Goal: Task Accomplishment & Management: Use online tool/utility

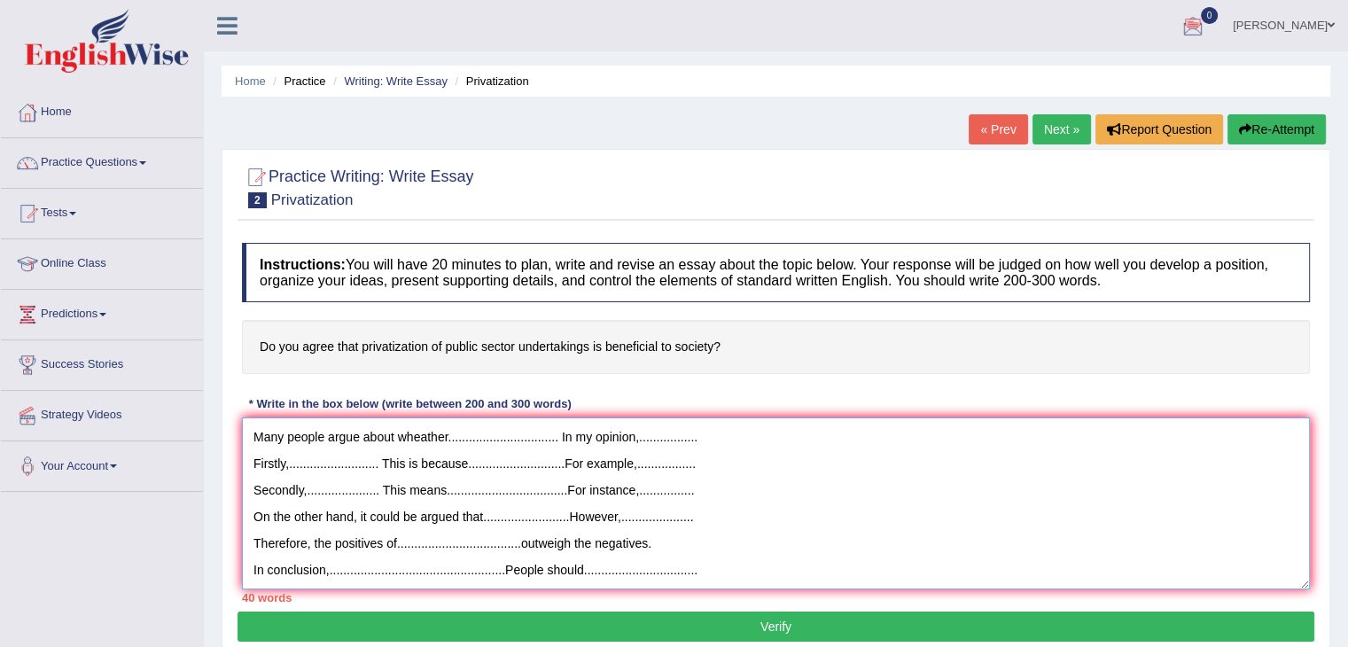
click at [729, 566] on textarea "Many people argue about wheather................................ In my opinion,…" at bounding box center [776, 504] width 1068 height 172
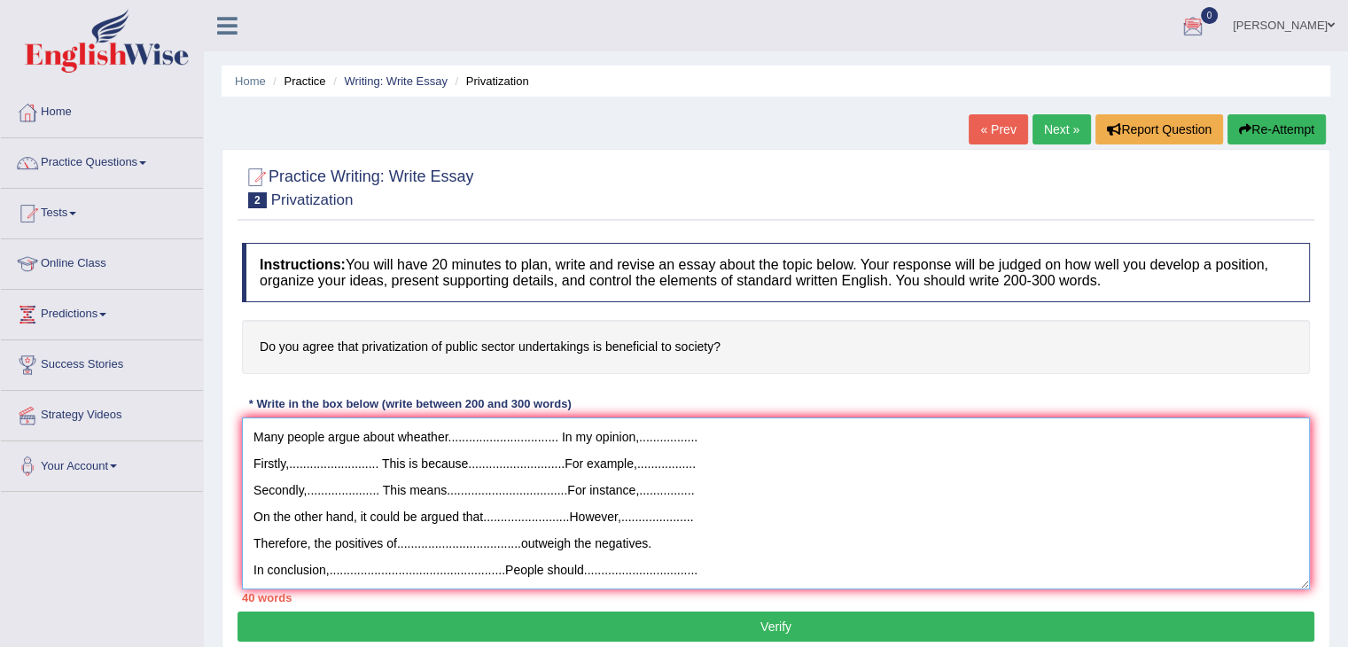
click at [729, 566] on textarea "Many people argue about wheather................................ In my opinion,…" at bounding box center [776, 504] width 1068 height 172
drag, startPoint x: 254, startPoint y: 433, endPoint x: 853, endPoint y: 577, distance: 615.6
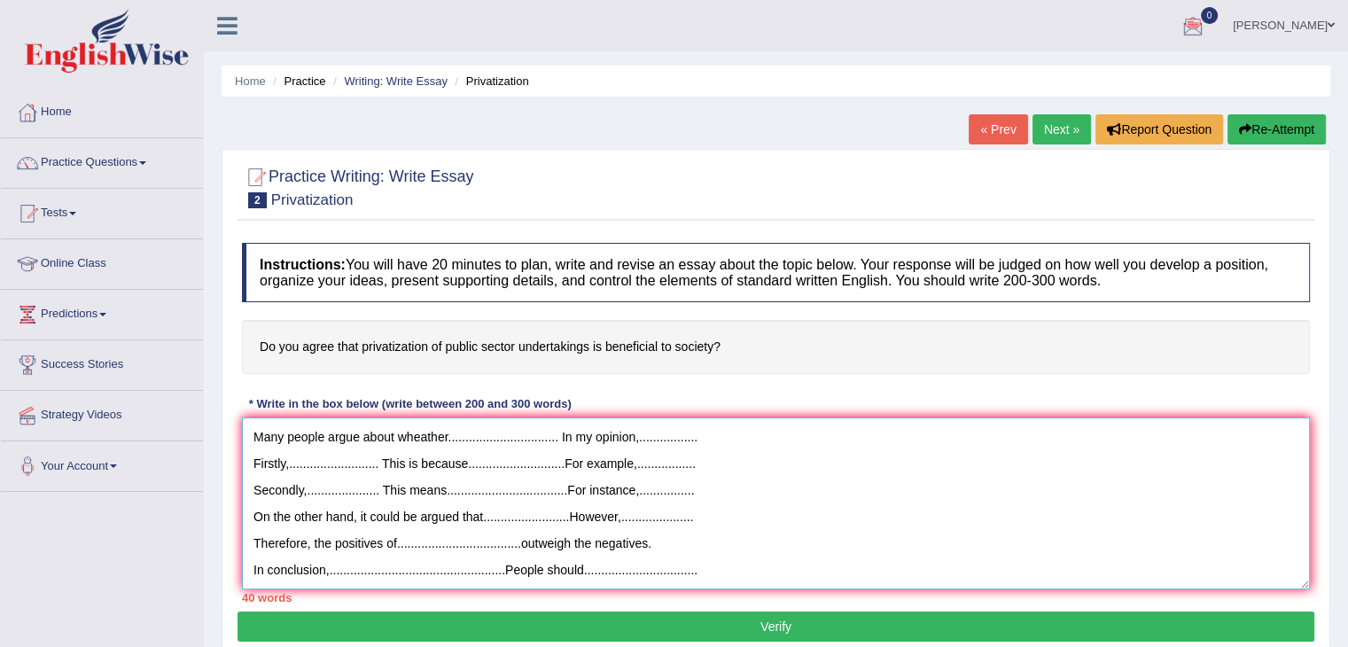
click at [853, 577] on textarea "Many people argue about wheather................................ In my opinion,…" at bounding box center [776, 504] width 1068 height 172
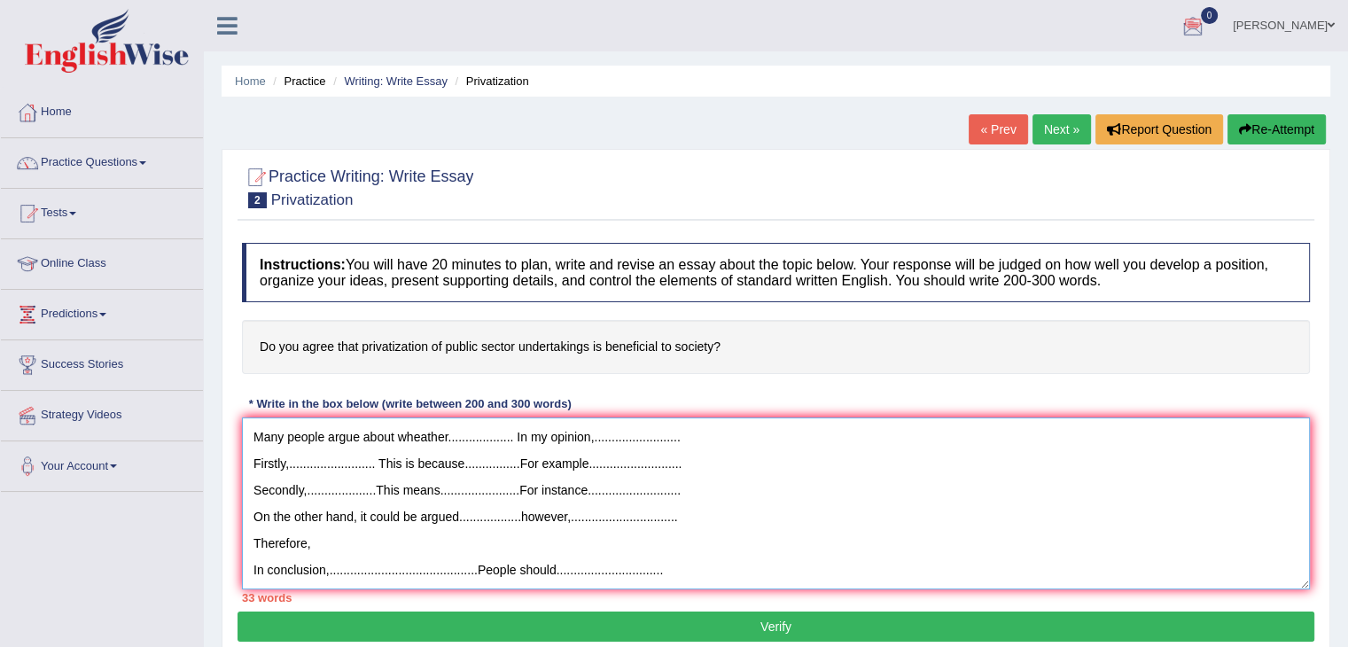
click at [344, 545] on textarea "Many people argue about wheather................... In my opinion,.............…" at bounding box center [776, 504] width 1068 height 172
click at [677, 566] on textarea "Many people argue about wheather................... In my opinion,.............…" at bounding box center [776, 504] width 1068 height 172
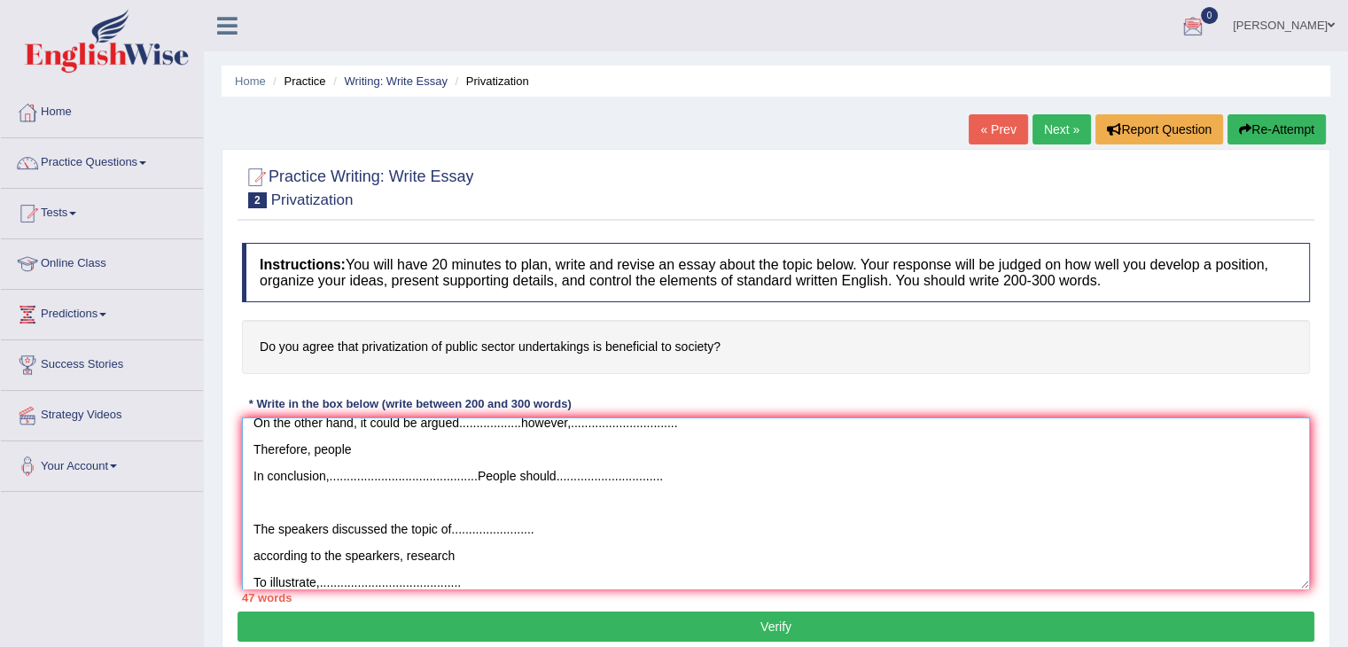
scroll to position [121, 0]
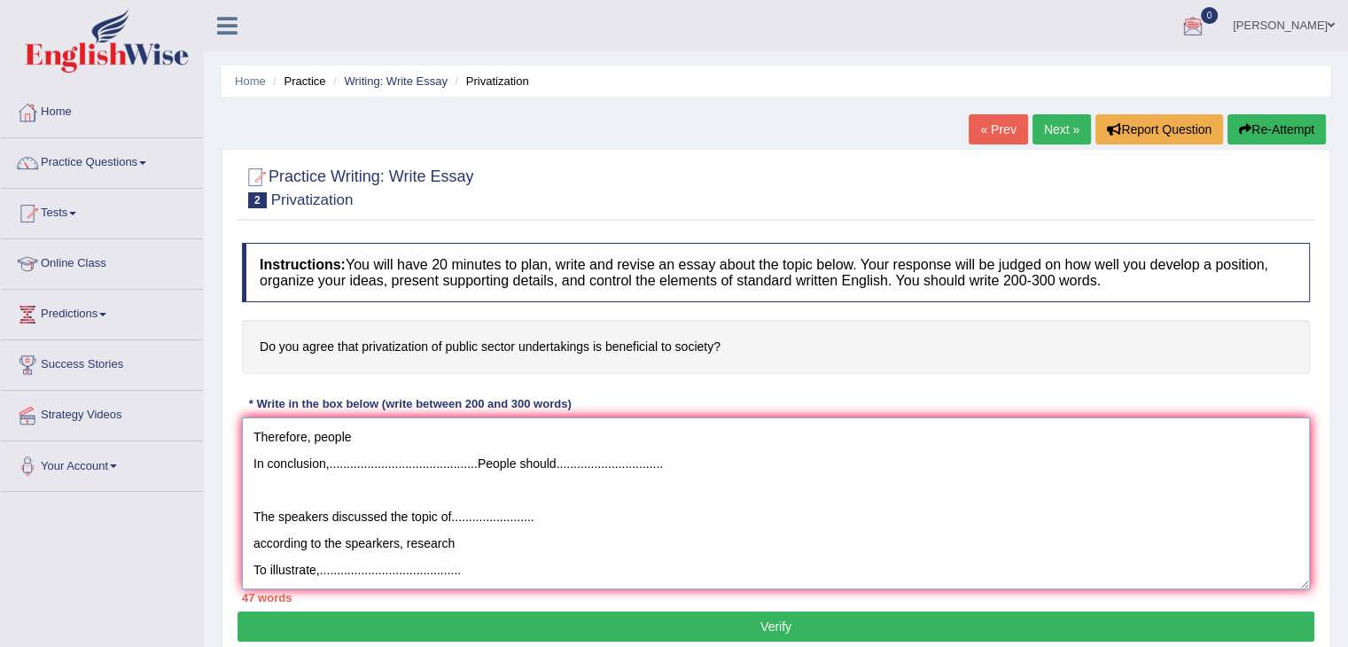
click at [500, 528] on textarea "Many people argue about wheather................... In my opinion,.............…" at bounding box center [776, 504] width 1068 height 172
click at [332, 570] on textarea "Many people argue about wheather................... In my opinion,.............…" at bounding box center [776, 504] width 1068 height 172
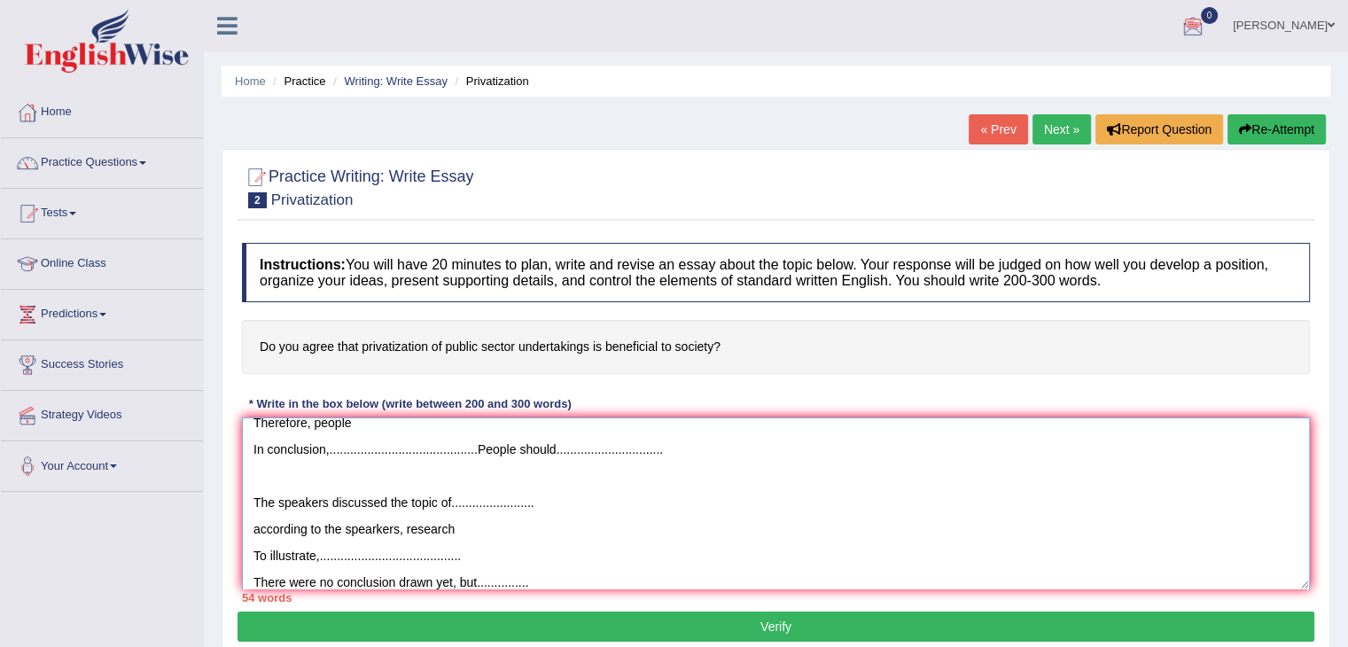
click at [495, 519] on textarea "Many people argue about wheather................... In my opinion,.............…" at bounding box center [776, 504] width 1068 height 172
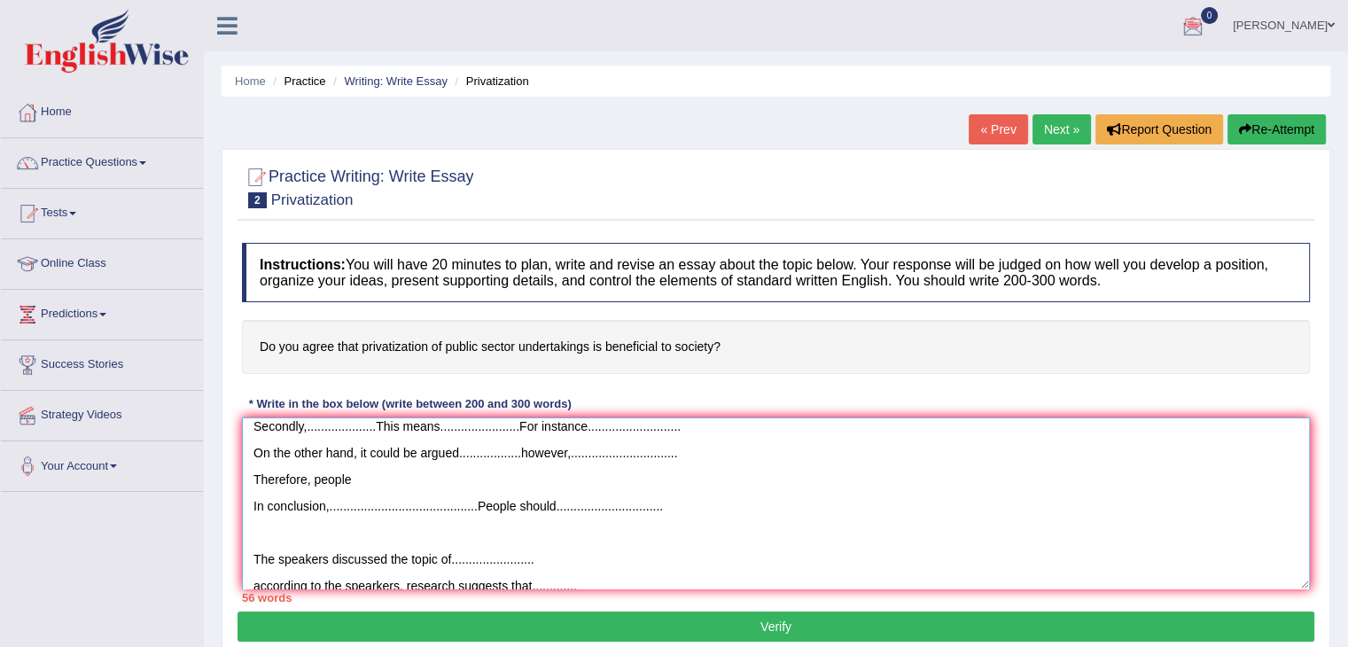
scroll to position [64, 0]
click at [458, 457] on textarea "Many people argue about wheather................... In my opinion,.............…" at bounding box center [776, 504] width 1068 height 172
click at [551, 457] on textarea "Many people argue about wheather................... In my opinion,.............…" at bounding box center [776, 504] width 1068 height 172
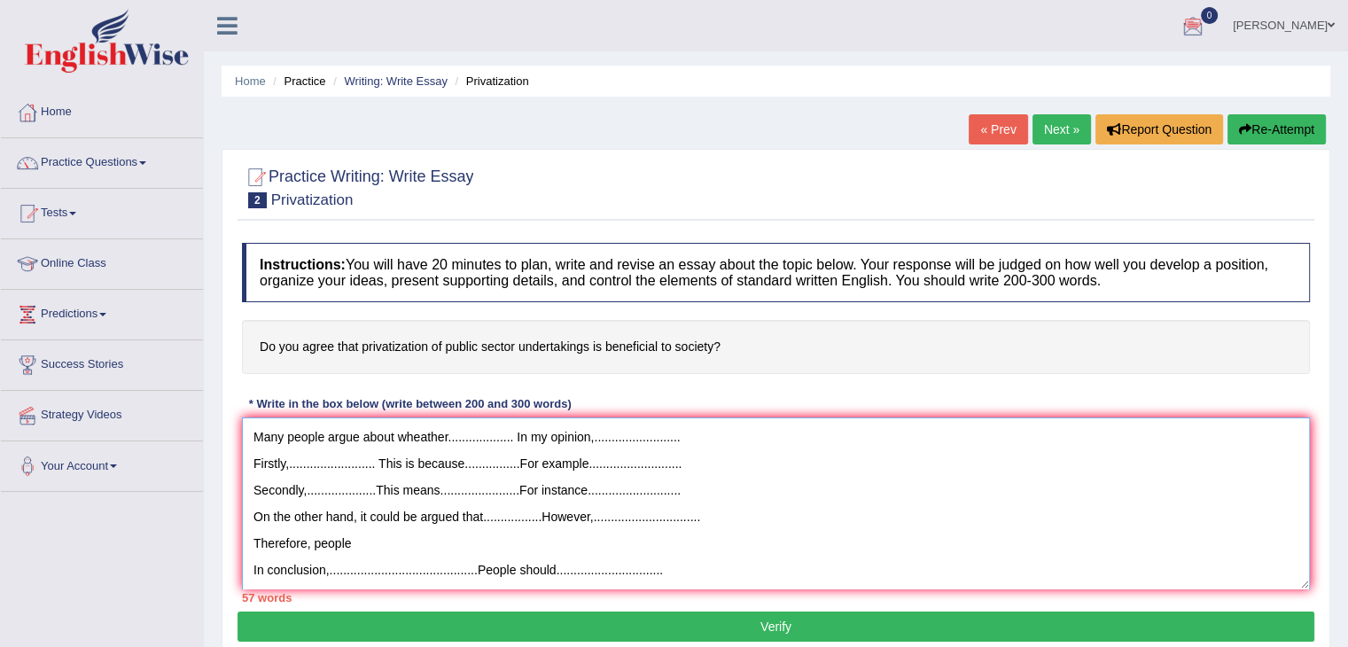
click at [355, 537] on textarea "Many people argue about wheather................... In my opinion,.............…" at bounding box center [776, 504] width 1068 height 172
click at [384, 542] on textarea "Many people argue about wheather................... In my opinion,.............…" at bounding box center [776, 504] width 1068 height 172
type textarea "Many people argue about wheather................... In my opinion,.............…"
click at [81, 217] on link "Tests" at bounding box center [102, 211] width 202 height 44
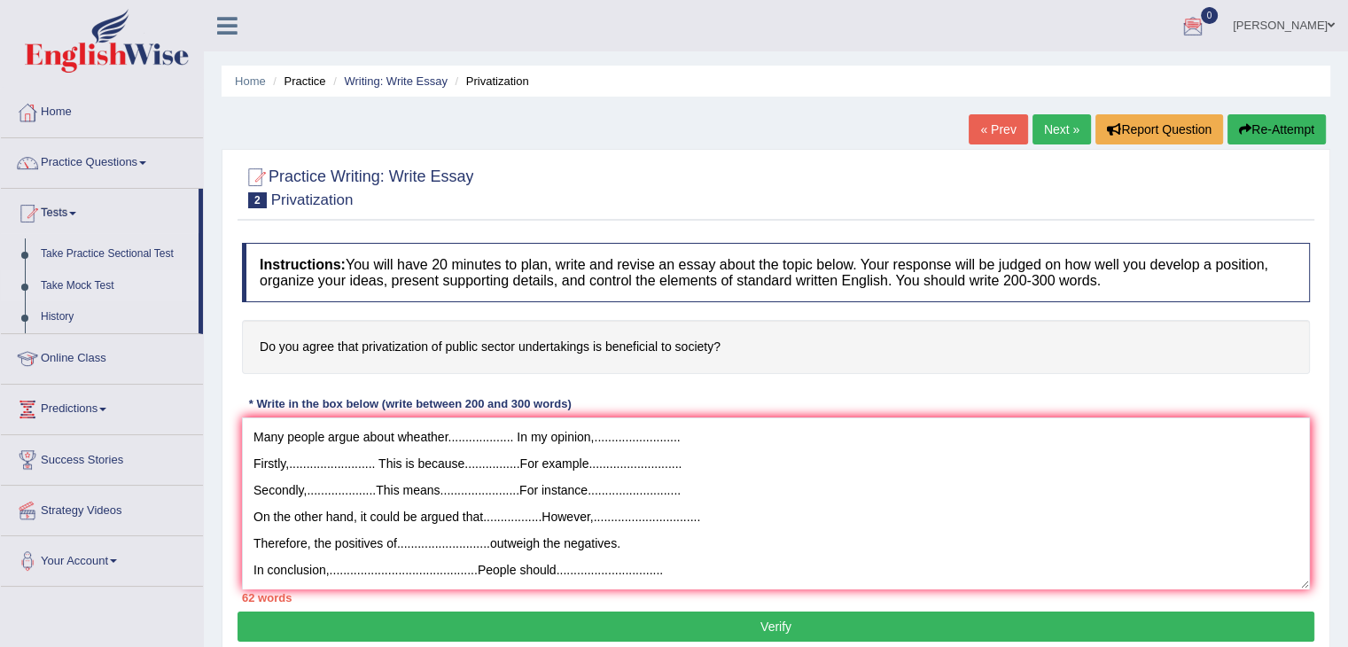
click at [89, 288] on link "Take Mock Test" at bounding box center [116, 286] width 166 height 32
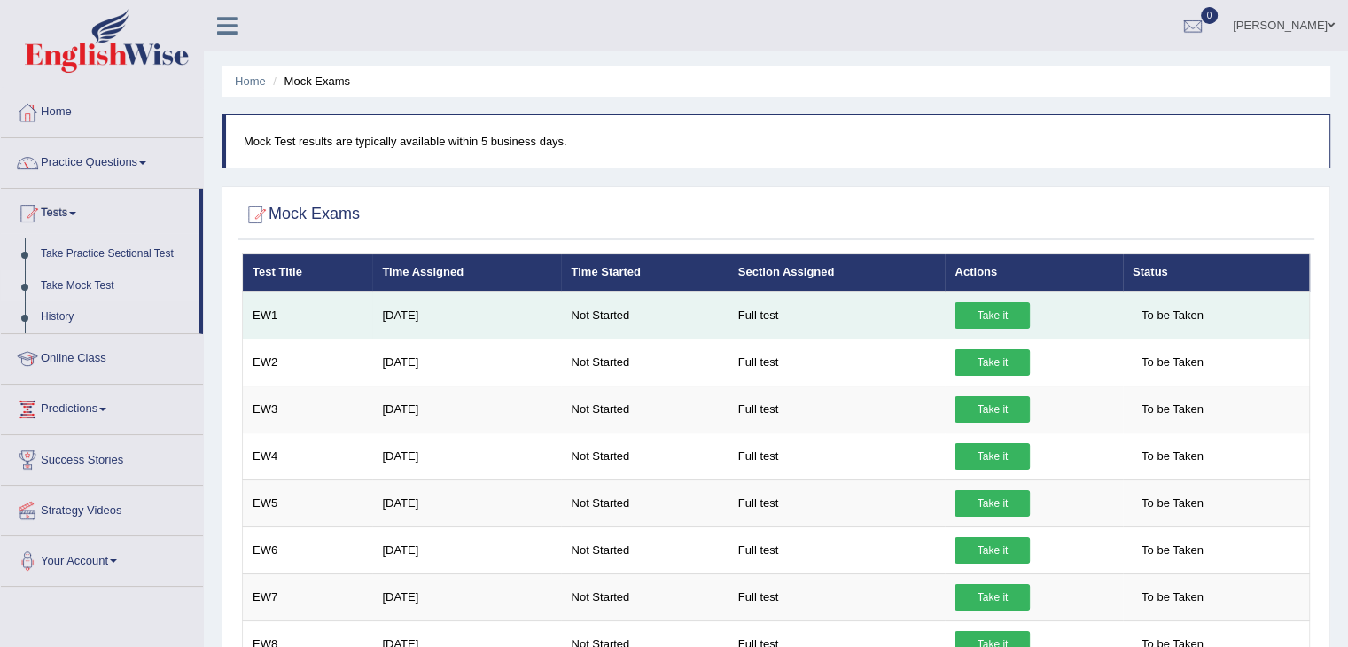
click at [993, 312] on link "Take it" at bounding box center [992, 315] width 75 height 27
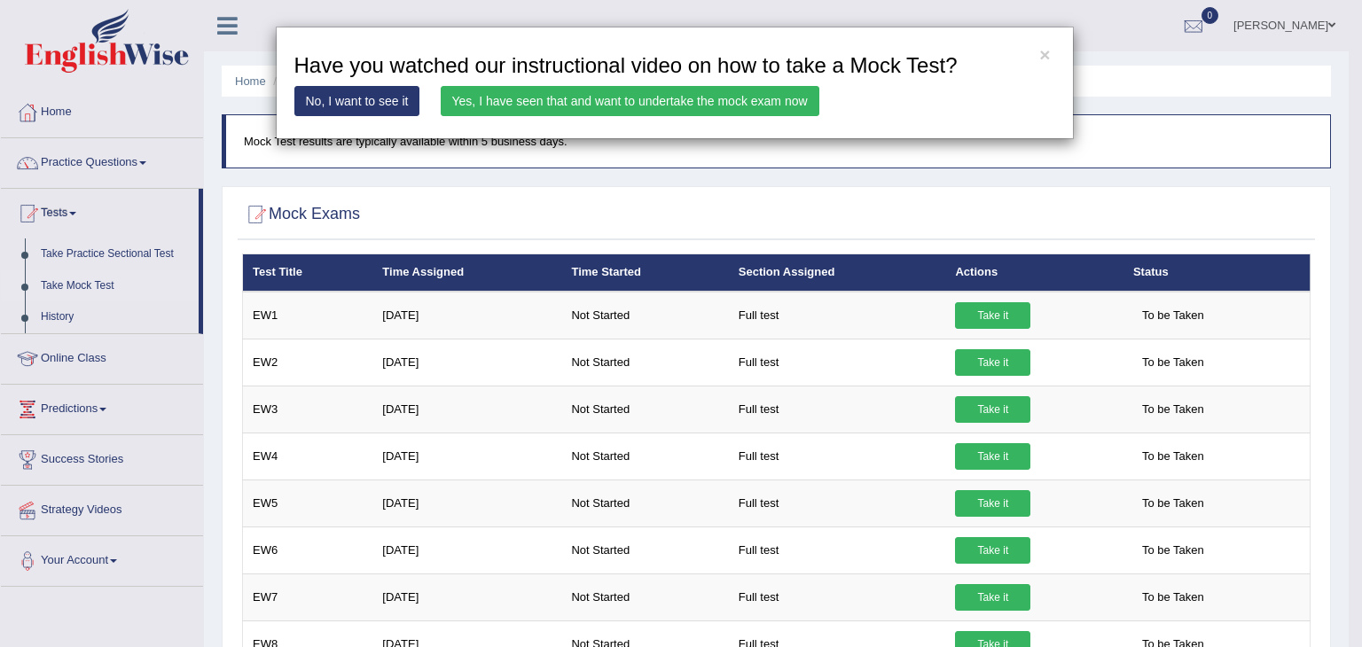
click at [523, 109] on link "Yes, I have seen that and want to undertake the mock exam now" at bounding box center [630, 101] width 379 height 30
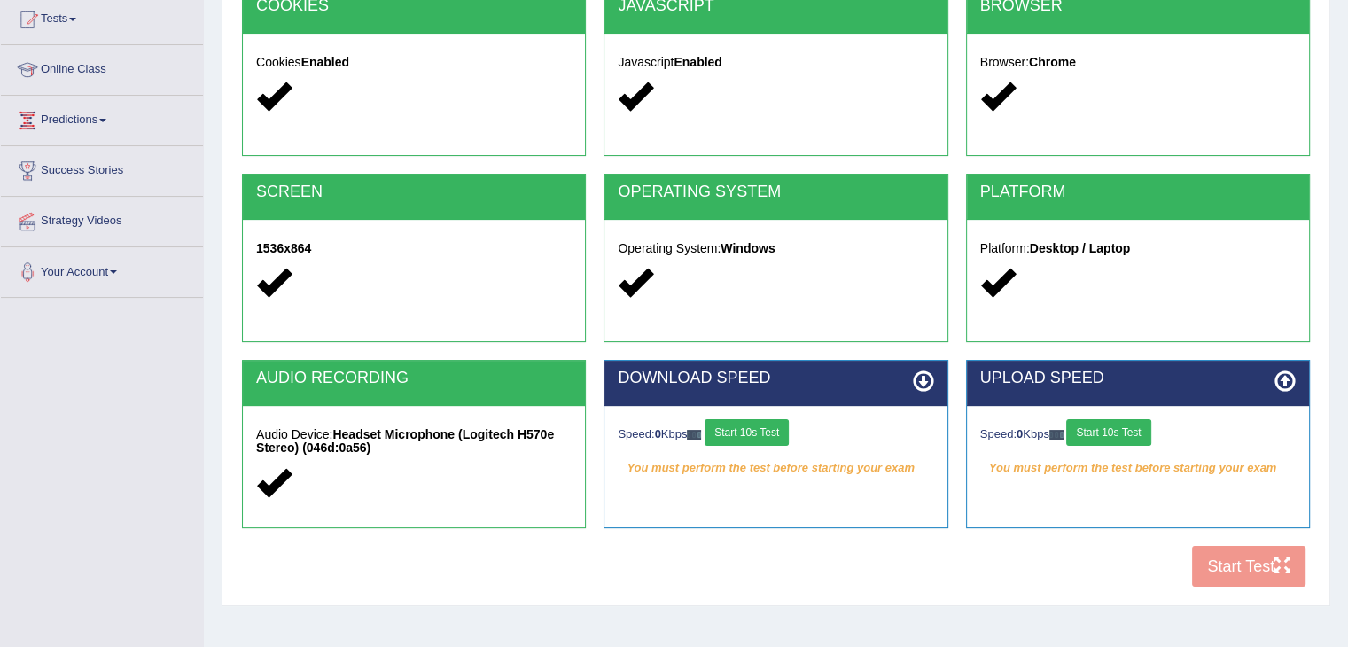
scroll to position [241, 0]
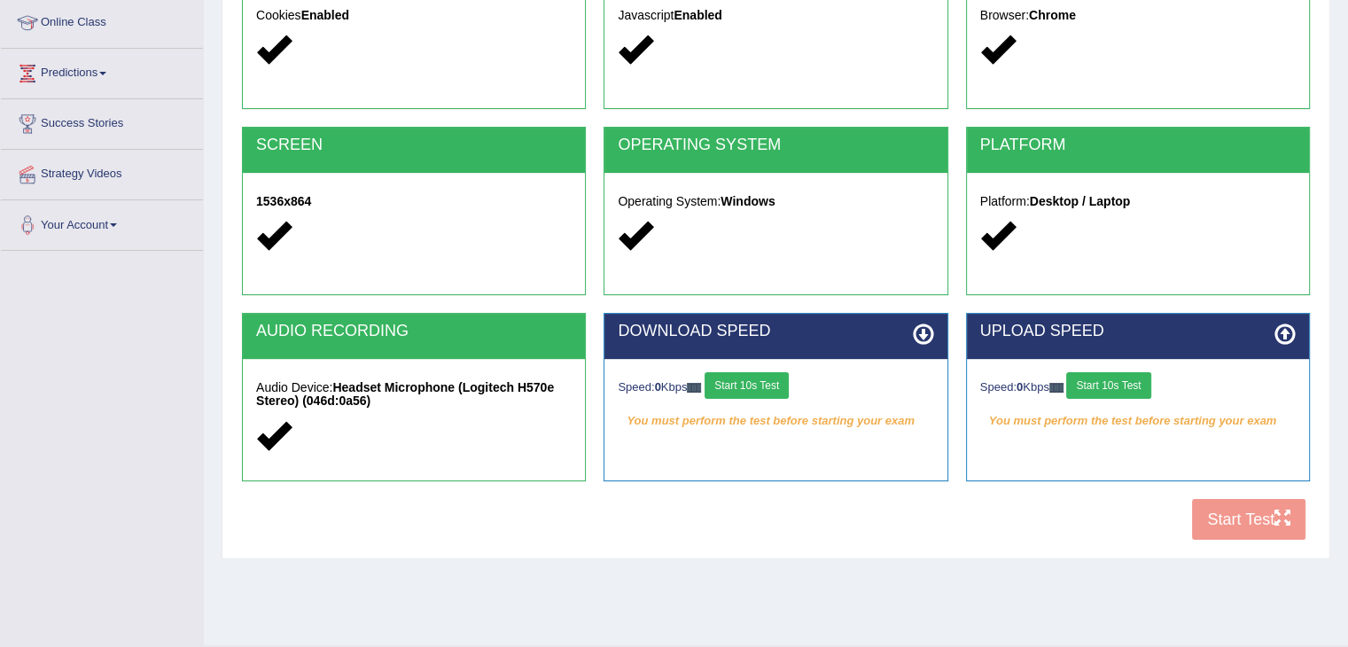
click at [739, 388] on button "Start 10s Test" at bounding box center [747, 385] width 84 height 27
click at [1109, 390] on button "Start 10s Test" at bounding box center [1108, 385] width 84 height 27
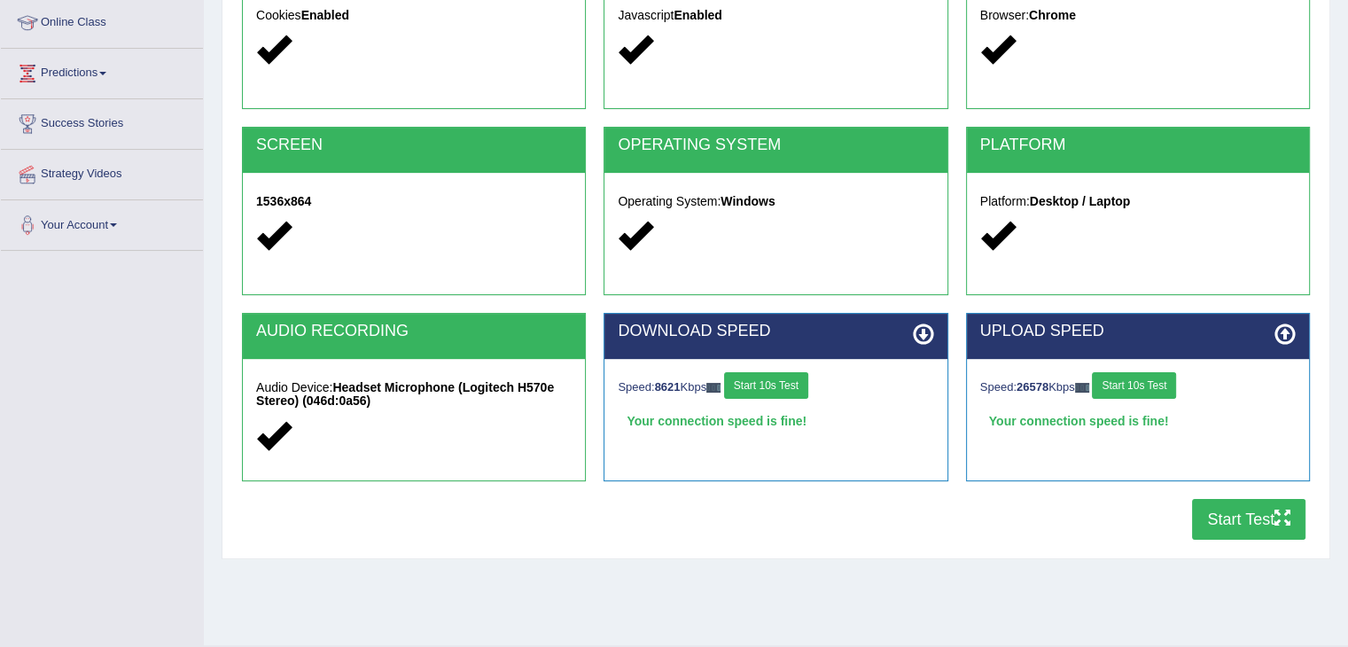
click at [1227, 529] on button "Start Test" at bounding box center [1248, 519] width 113 height 41
